Goal: Task Accomplishment & Management: Manage account settings

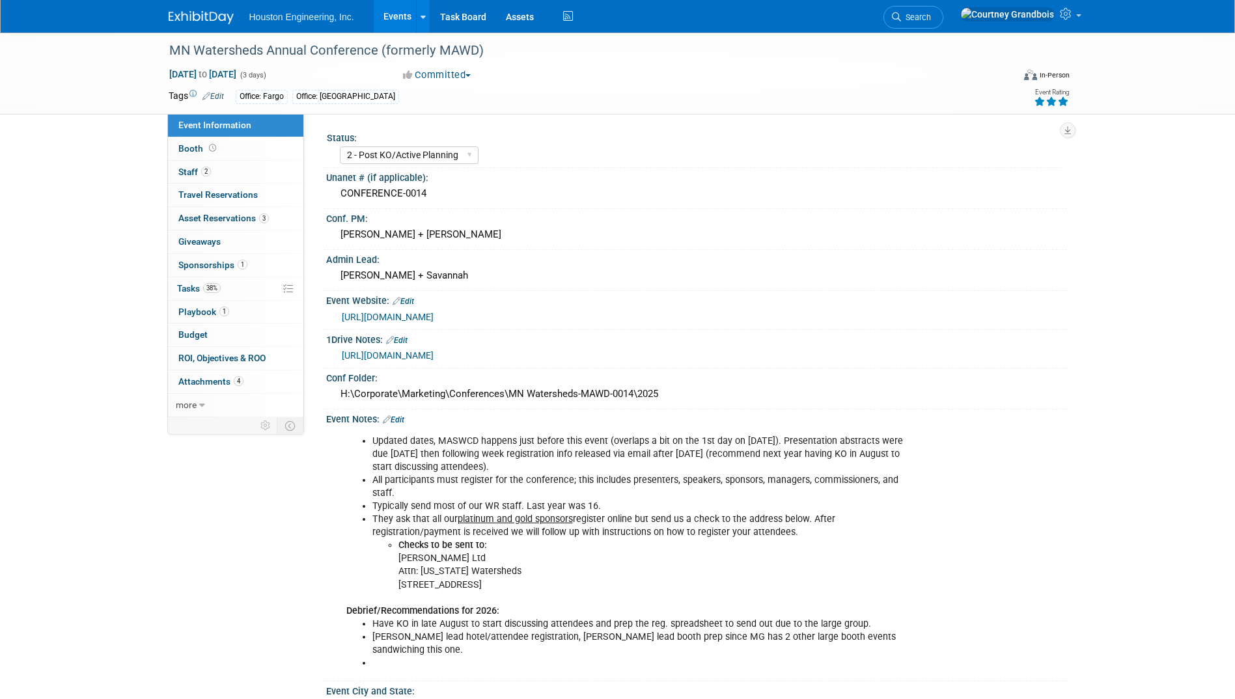
select select "2 - Post KO/Active Planning"
select select "Yes"
select select "Water Resources"
click at [178, 286] on span "Tasks 38%" at bounding box center [199, 288] width 44 height 10
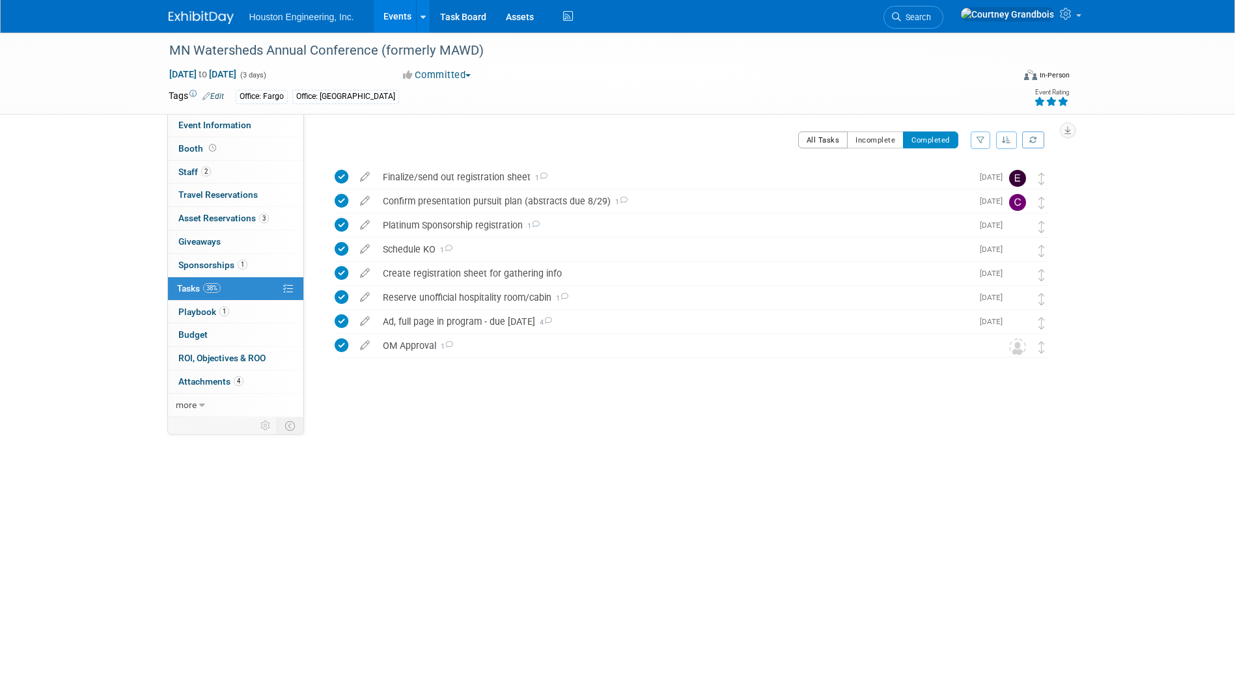
click at [822, 134] on button "All Tasks" at bounding box center [823, 139] width 50 height 17
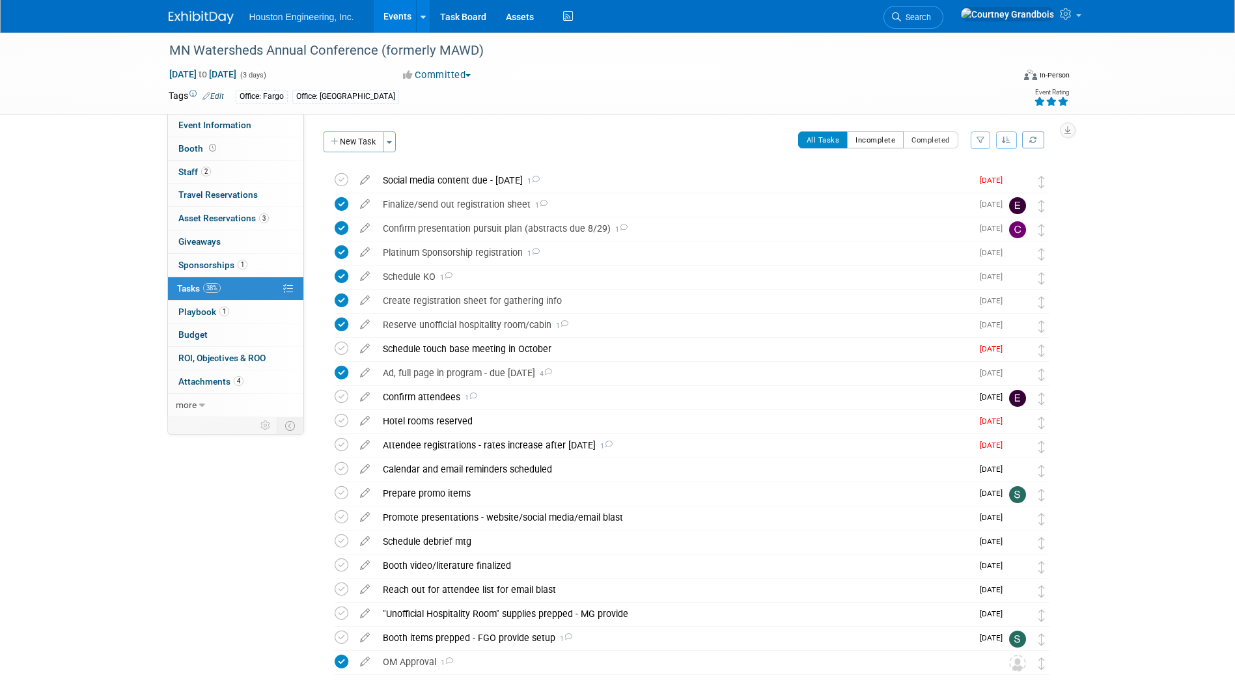
click at [854, 138] on button "Incomplete" at bounding box center [875, 139] width 57 height 17
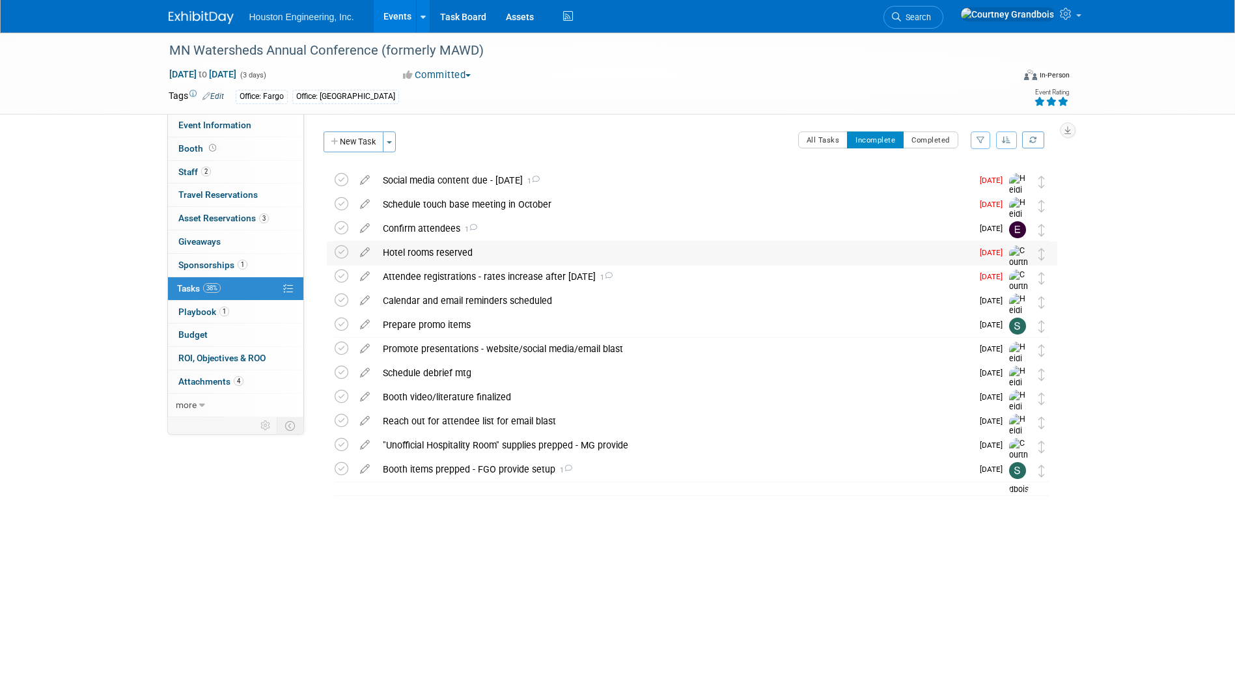
click at [417, 251] on div "Hotel rooms reserved" at bounding box center [673, 252] width 595 height 22
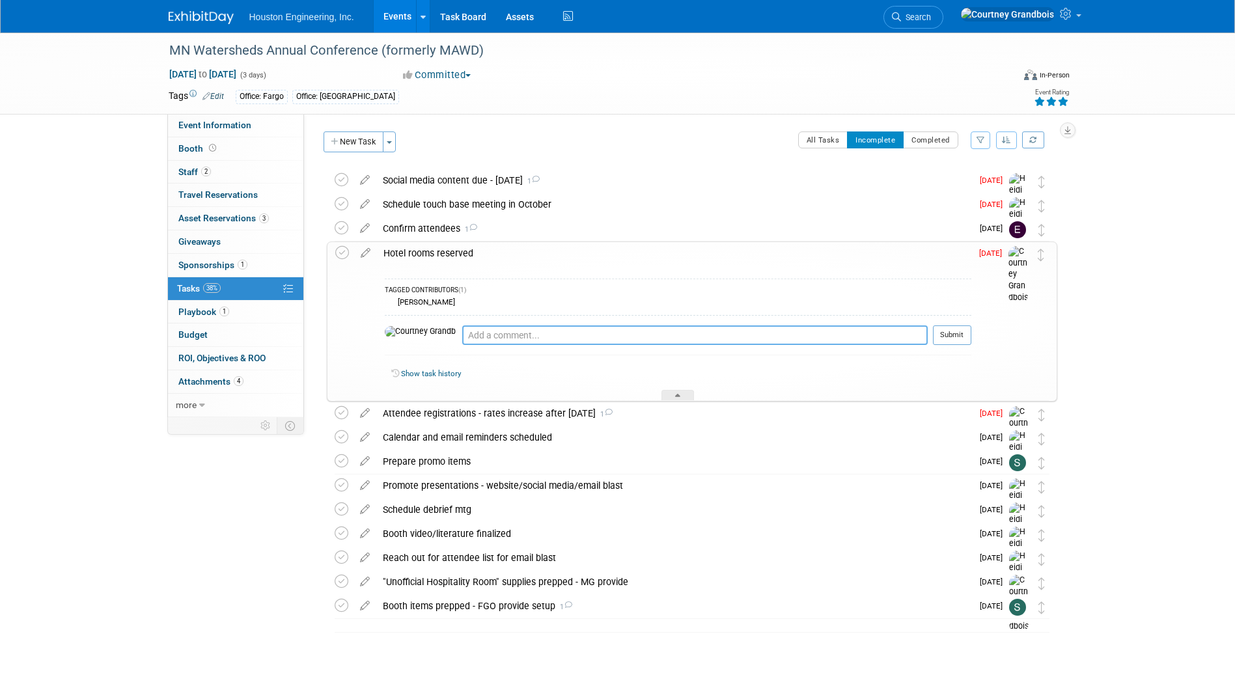
click at [462, 333] on textarea at bounding box center [694, 335] width 465 height 20
type textarea "Submitted GVL form with all attendee information and room requests"
click at [936, 334] on button "Submit" at bounding box center [952, 335] width 38 height 20
